Goal: Transaction & Acquisition: Purchase product/service

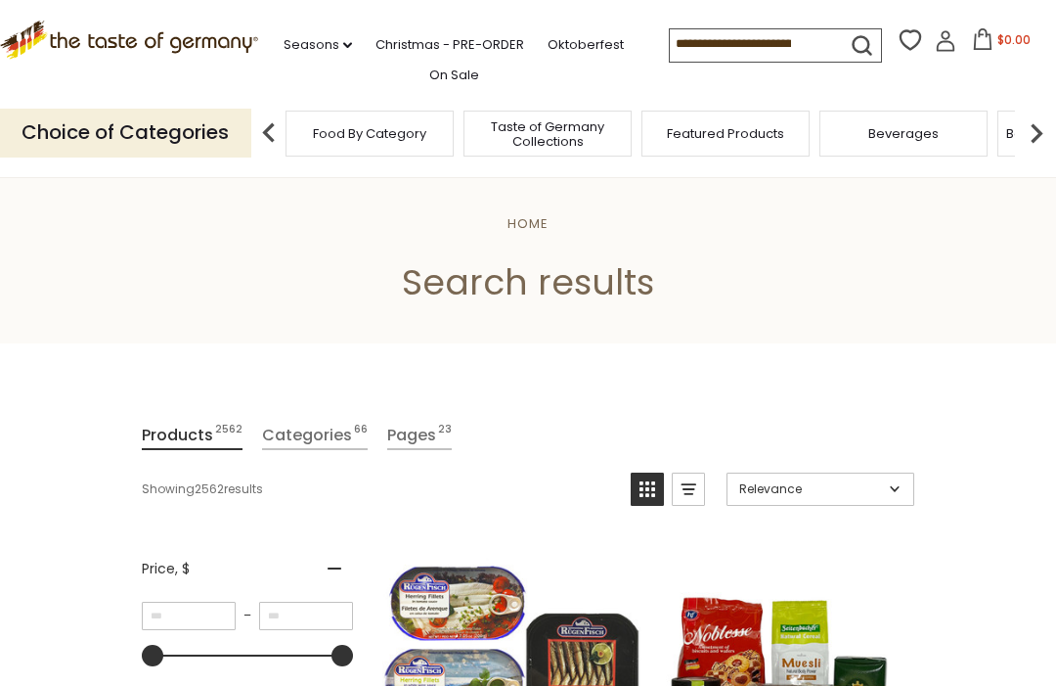
click at [849, 38] on icon "submit" at bounding box center [862, 45] width 26 height 26
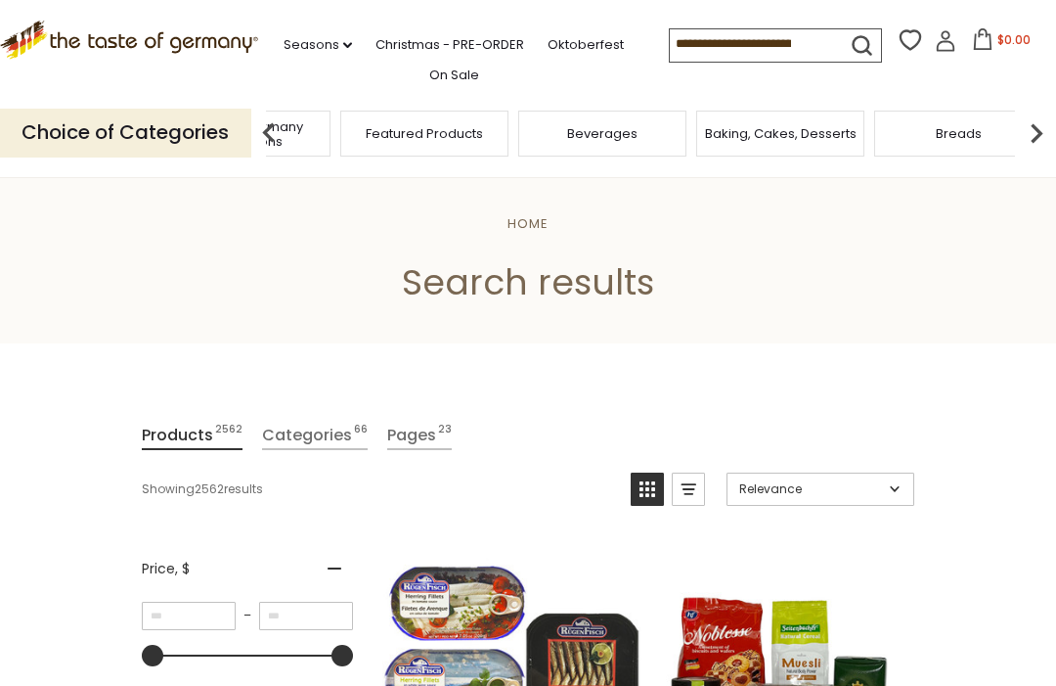
click at [325, 135] on span "Taste of Germany Collections" at bounding box center [246, 133] width 156 height 29
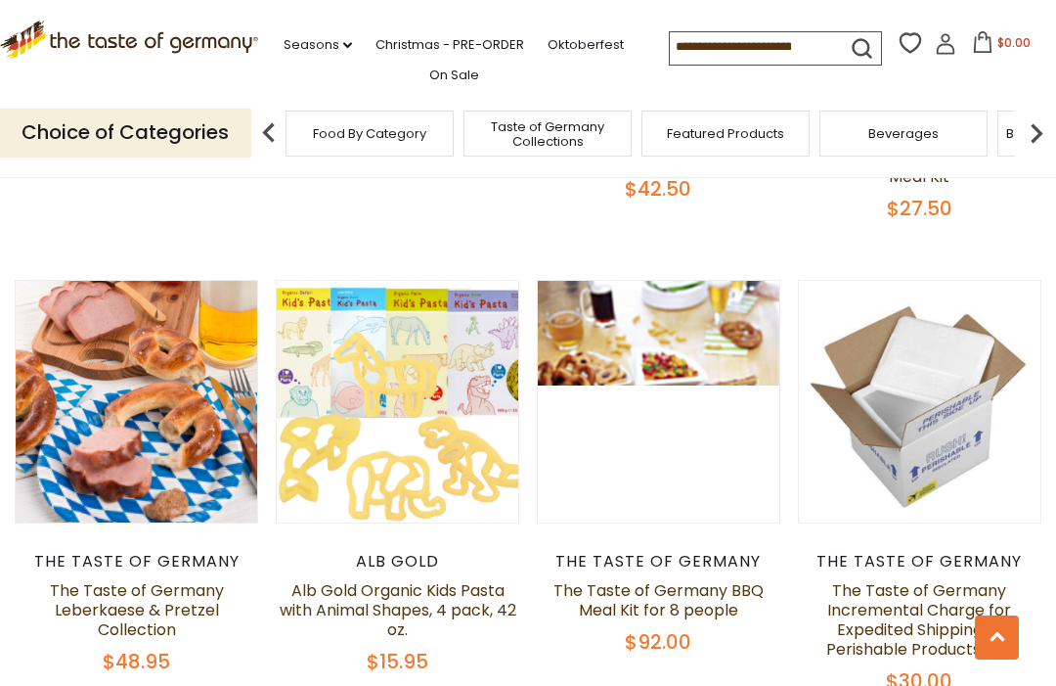
scroll to position [1016, 0]
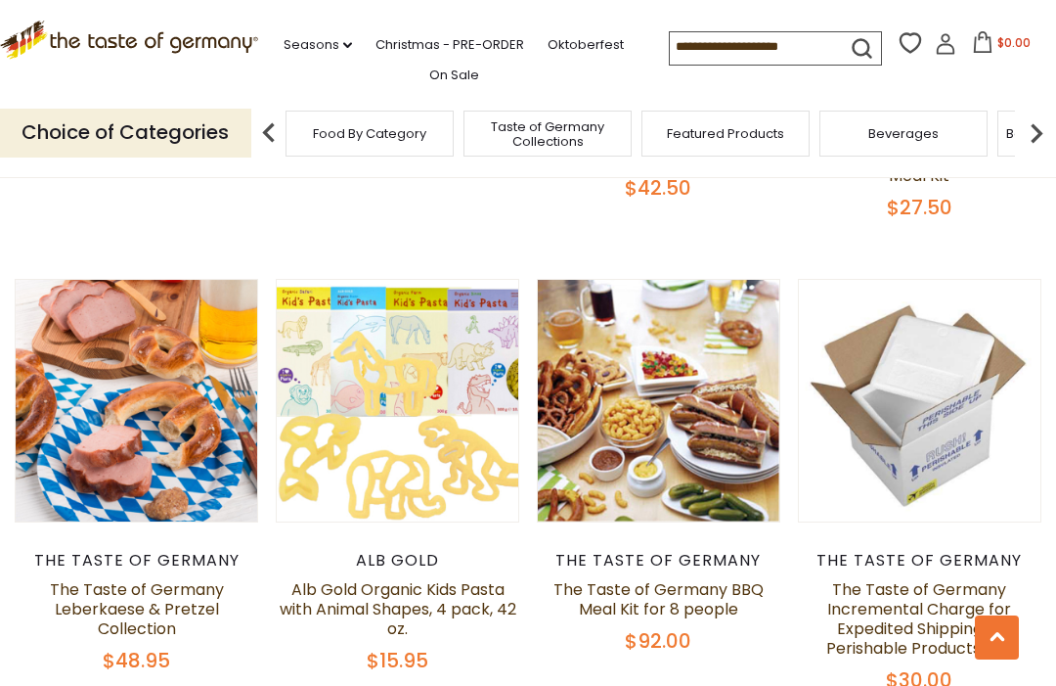
click at [166, 458] on link at bounding box center [136, 400] width 203 height 203
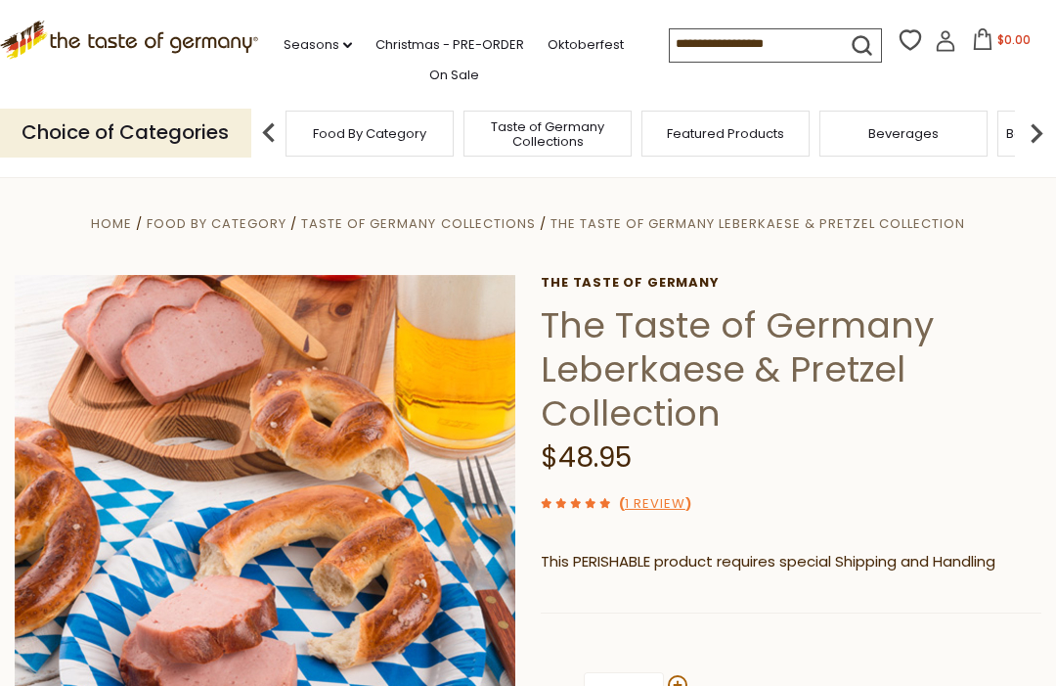
click at [682, 509] on link "1 Review" at bounding box center [655, 504] width 61 height 21
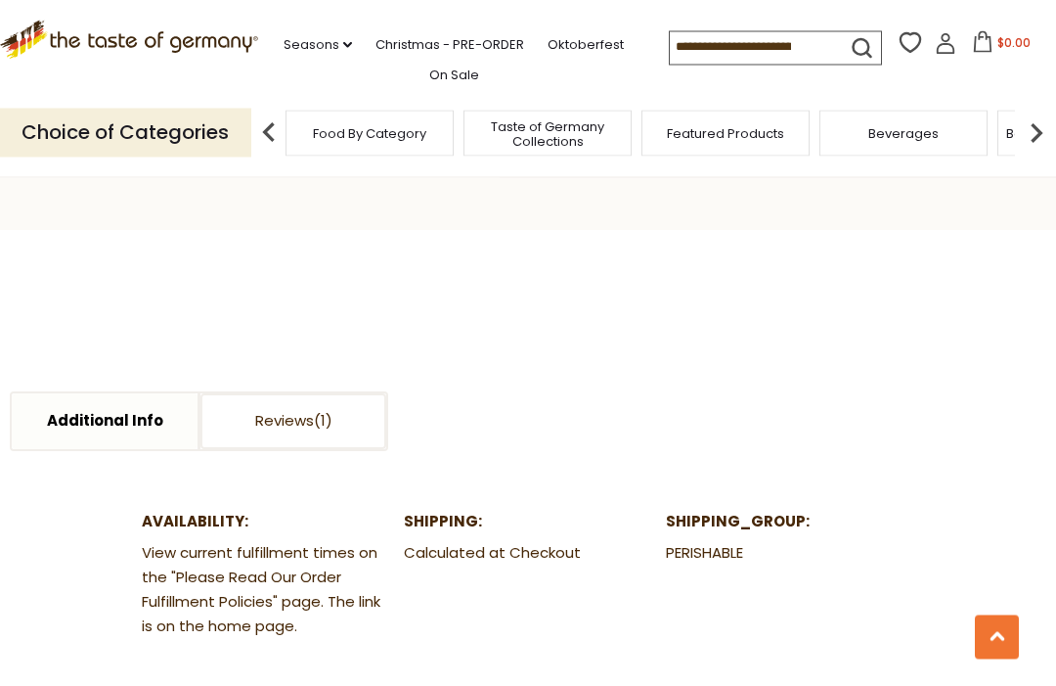
scroll to position [740, 0]
click at [141, 430] on link "Additional Info" at bounding box center [105, 421] width 186 height 56
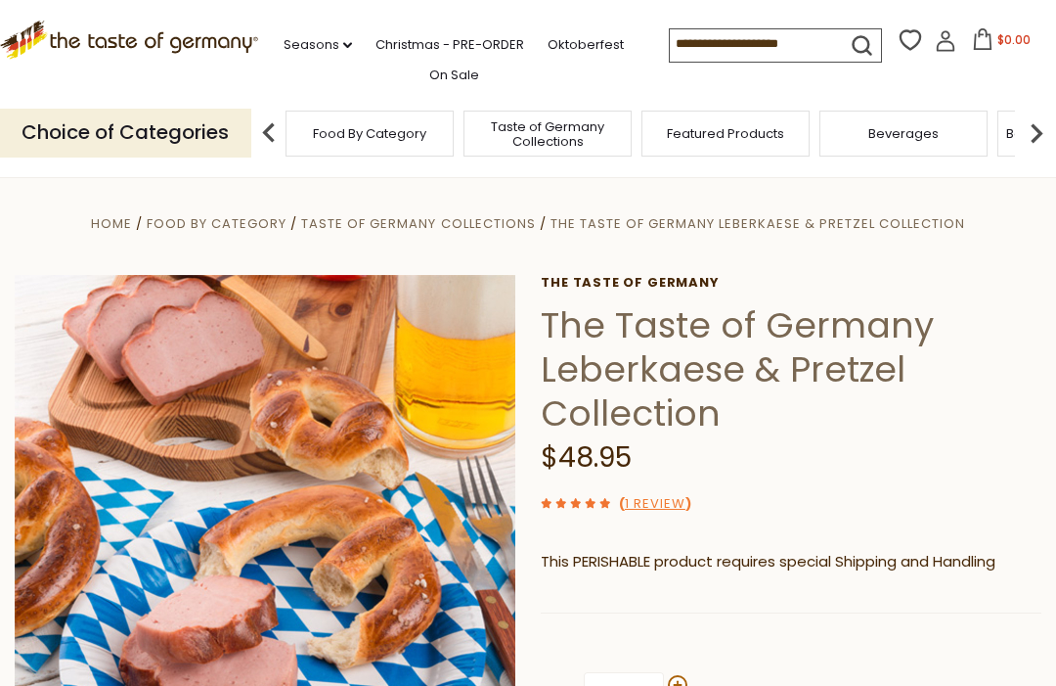
click at [872, 243] on div "Home Food By Category Taste of Germany Collections The Taste of Germany Leberka…" at bounding box center [528, 551] width 1056 height 681
click at [867, 224] on span "The Taste of Germany Leberkaese & Pretzel Collection" at bounding box center [758, 223] width 415 height 19
click at [680, 369] on h1 "The Taste of Germany Leberkaese & Pretzel Collection" at bounding box center [791, 369] width 501 height 132
click at [377, 581] on img at bounding box center [265, 525] width 501 height 501
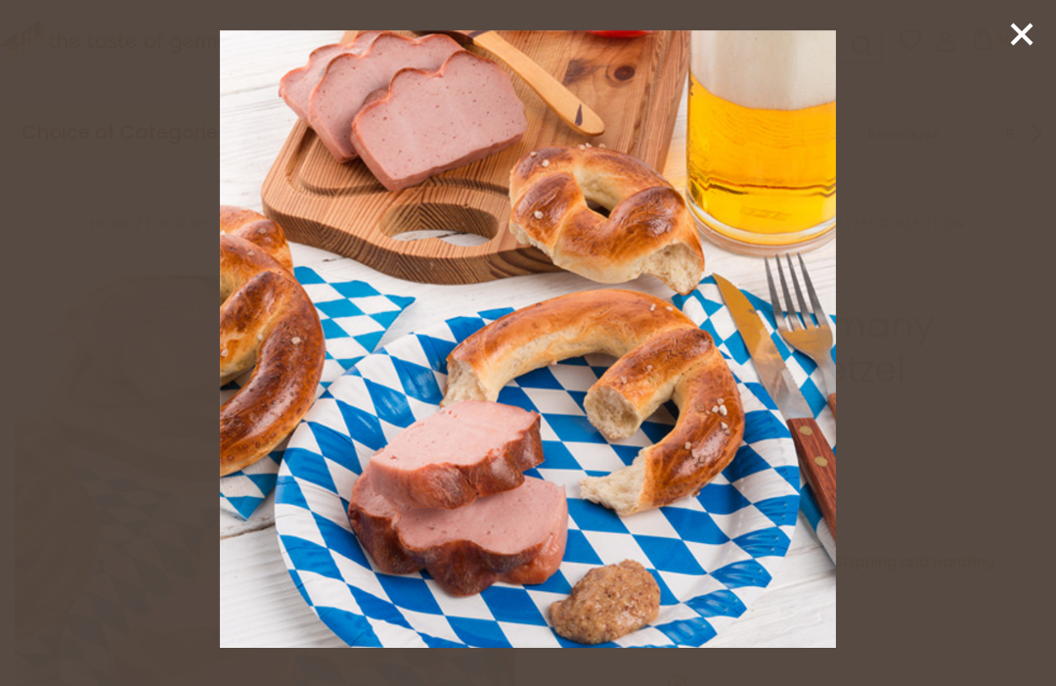
click at [1030, 46] on icon at bounding box center [1021, 34] width 29 height 29
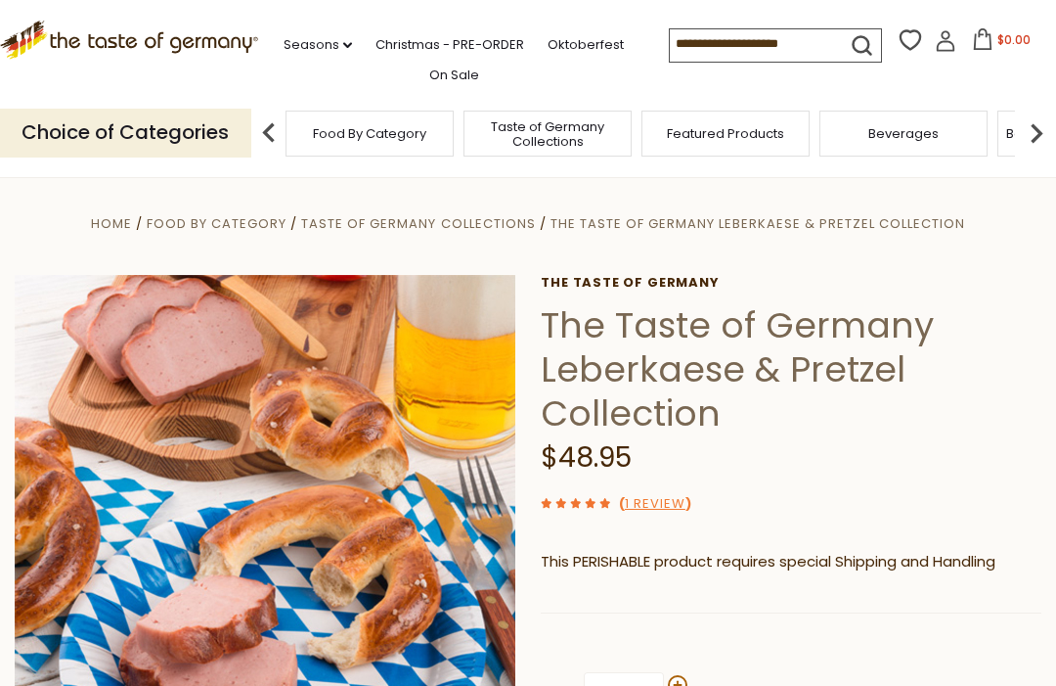
click at [642, 129] on div "Featured Products" at bounding box center [726, 134] width 168 height 46
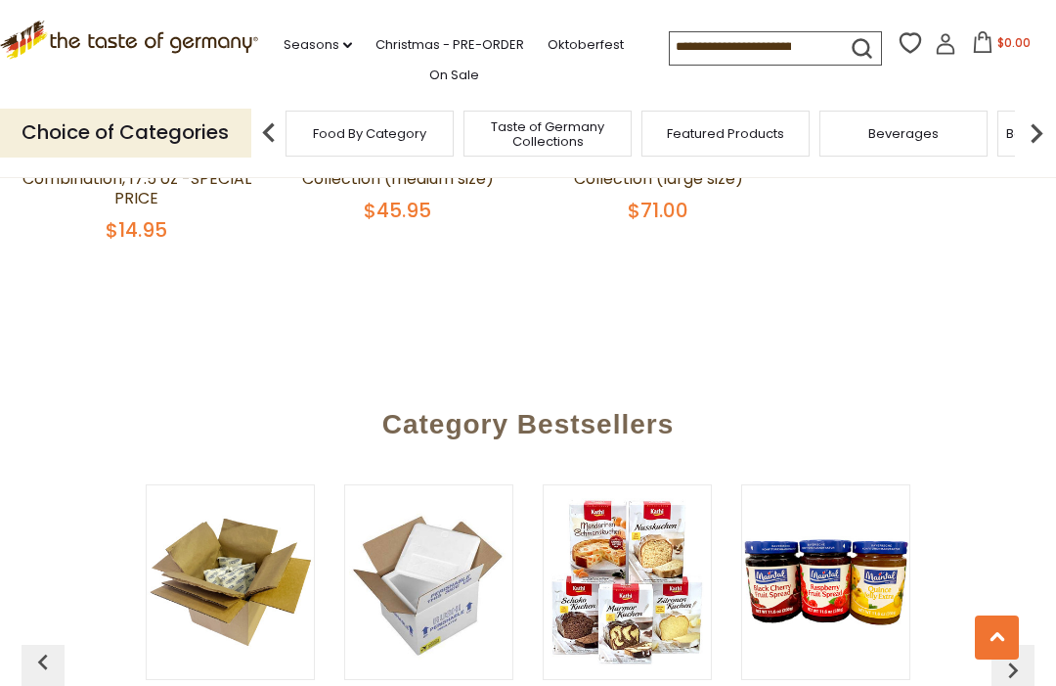
scroll to position [4202, 0]
